Goal: Book appointment/travel/reservation

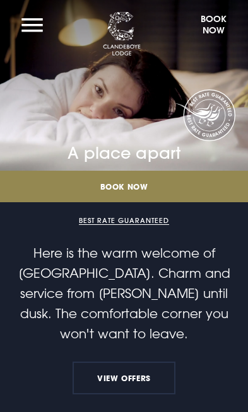
click at [33, 26] on button "Menu" at bounding box center [32, 25] width 34 height 26
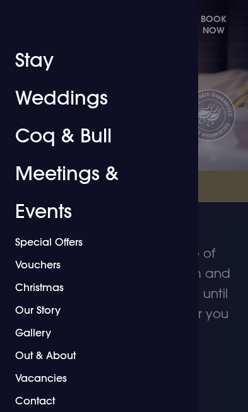
scroll to position [10, 0]
click at [50, 294] on link "Christmas" at bounding box center [94, 287] width 158 height 23
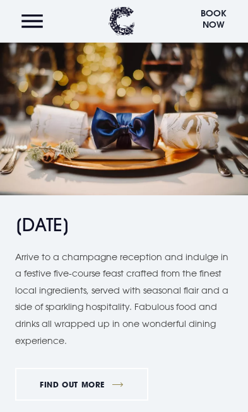
scroll to position [1220, 0]
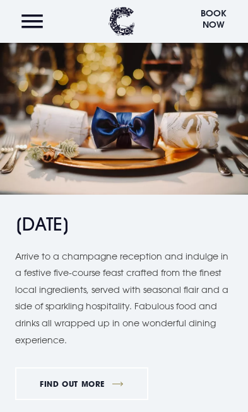
click at [99, 378] on link "FIND OUT MORE" at bounding box center [81, 384] width 133 height 33
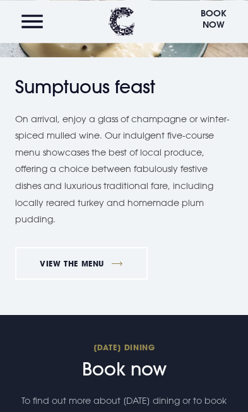
scroll to position [900, 0]
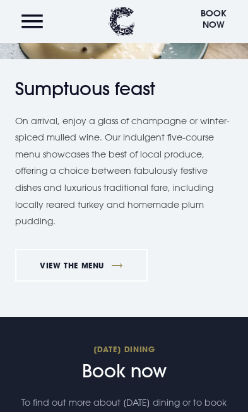
click at [96, 256] on link "VIEW THE MENU" at bounding box center [81, 265] width 132 height 33
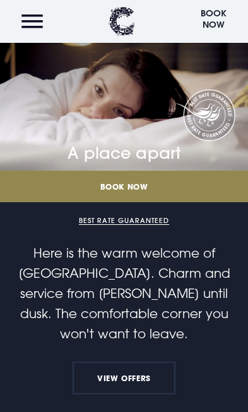
click at [31, 26] on button "Menu" at bounding box center [32, 21] width 34 height 27
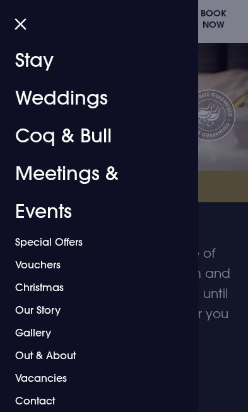
scroll to position [10, 0]
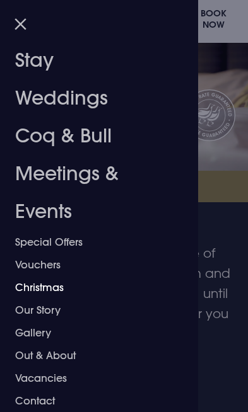
click at [25, 283] on link "Christmas" at bounding box center [94, 287] width 158 height 23
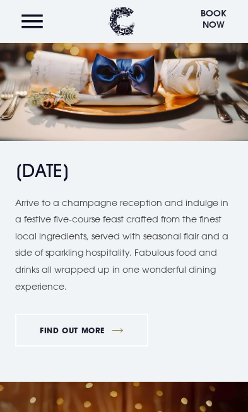
scroll to position [1274, 0]
click at [102, 333] on link "FIND OUT MORE" at bounding box center [81, 330] width 133 height 33
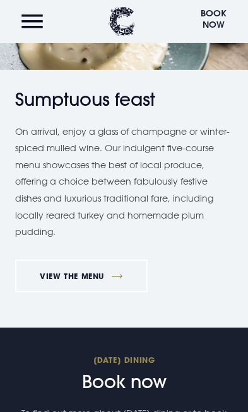
scroll to position [889, 0]
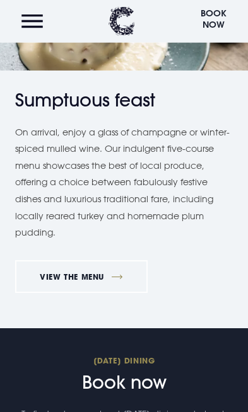
click at [100, 286] on link "VIEW THE MENU" at bounding box center [81, 276] width 132 height 33
